Goal: Task Accomplishment & Management: Manage account settings

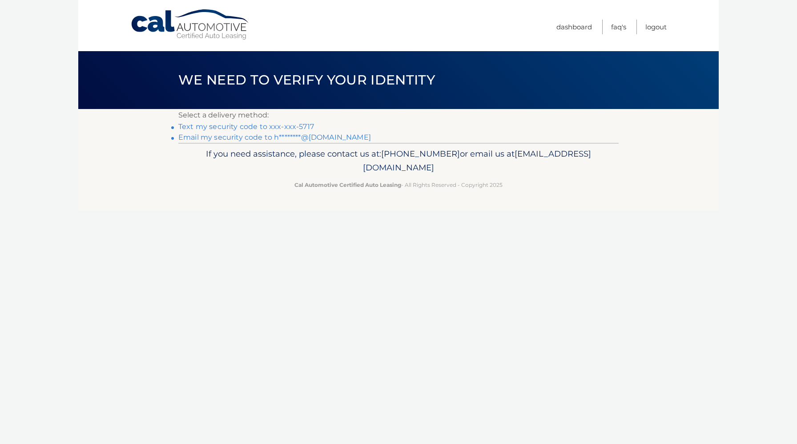
click at [214, 126] on link "Text my security code to xxx-xxx-5717" at bounding box center [246, 126] width 136 height 8
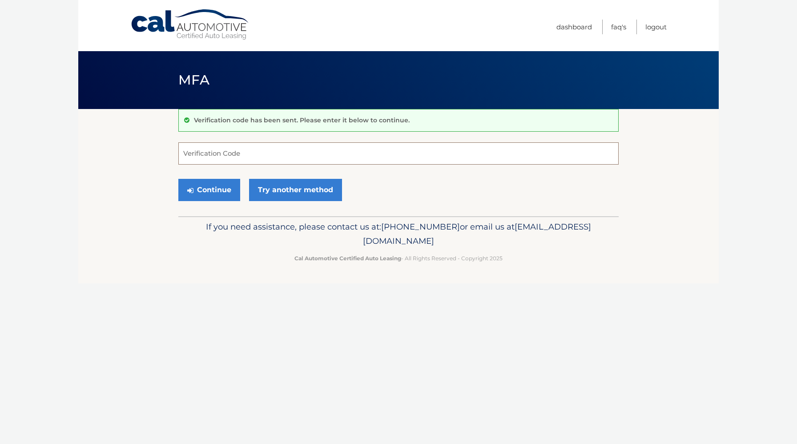
click at [226, 144] on input "Verification Code" at bounding box center [398, 153] width 440 height 22
type input "516349"
click at [191, 188] on icon "submit" at bounding box center [190, 190] width 6 height 7
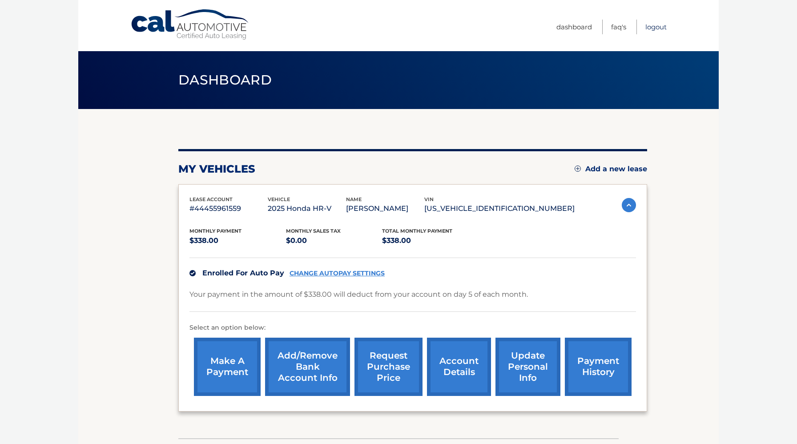
click at [651, 25] on link "Logout" at bounding box center [655, 27] width 21 height 15
